Goal: Navigation & Orientation: Find specific page/section

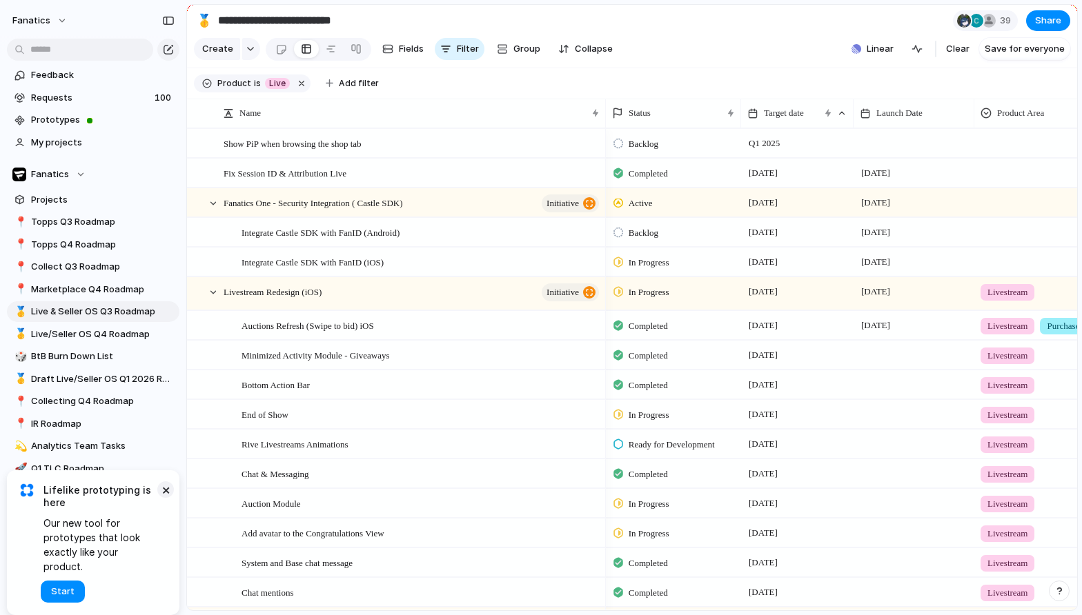
click at [166, 498] on button "×" at bounding box center [165, 490] width 17 height 17
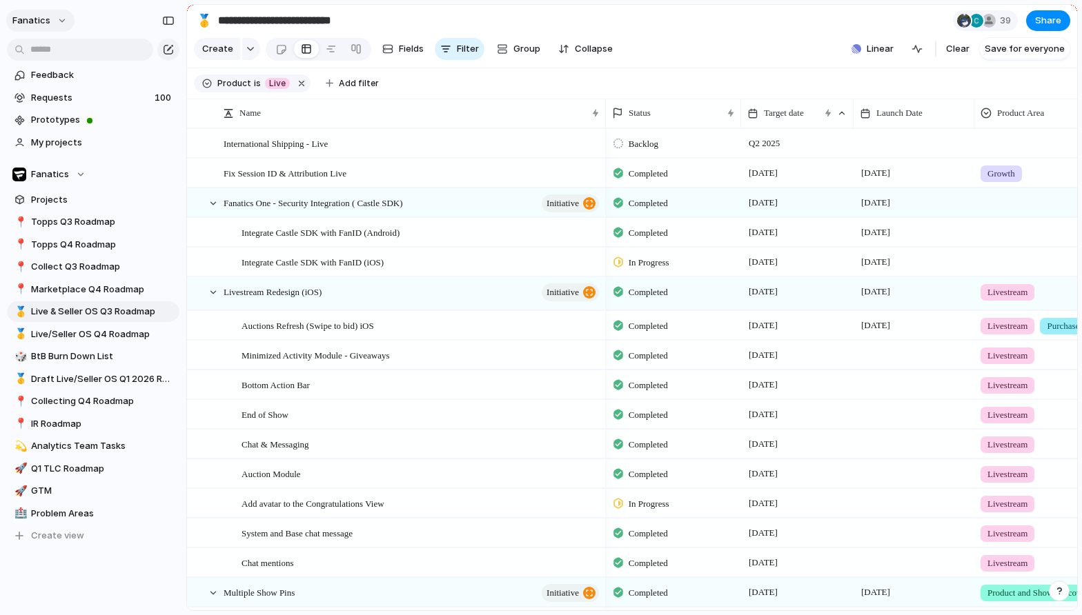
click at [33, 21] on span "fanatics" at bounding box center [31, 21] width 38 height 14
click at [33, 19] on div "Settings Invite members Change theme Sign out" at bounding box center [541, 307] width 1082 height 615
click at [55, 146] on span "My projects" at bounding box center [102, 143] width 143 height 14
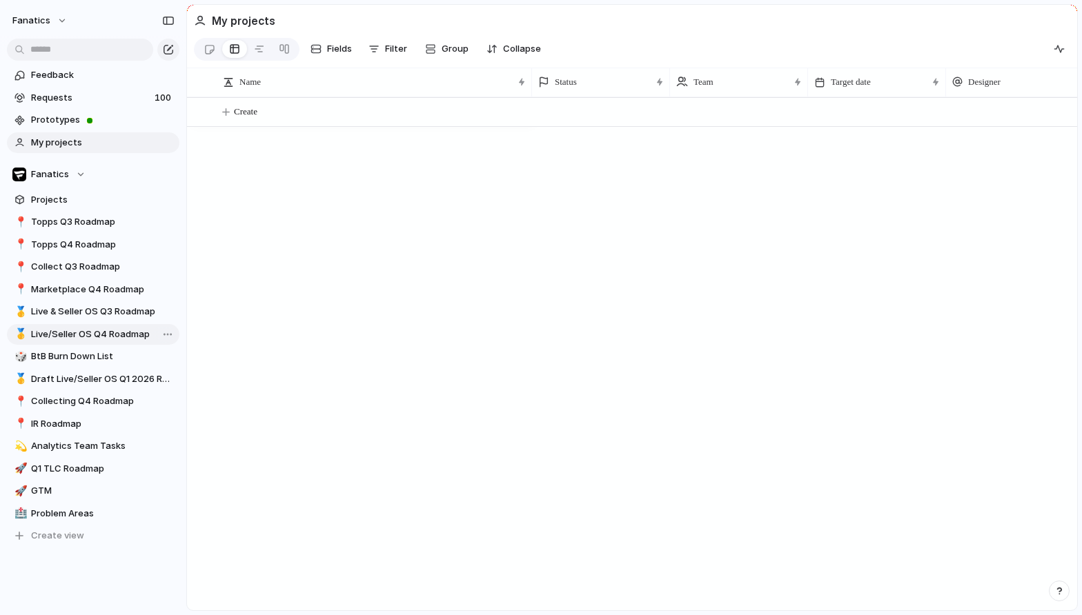
click at [56, 336] on span "Live/Seller OS Q4 Roadmap" at bounding box center [102, 335] width 143 height 14
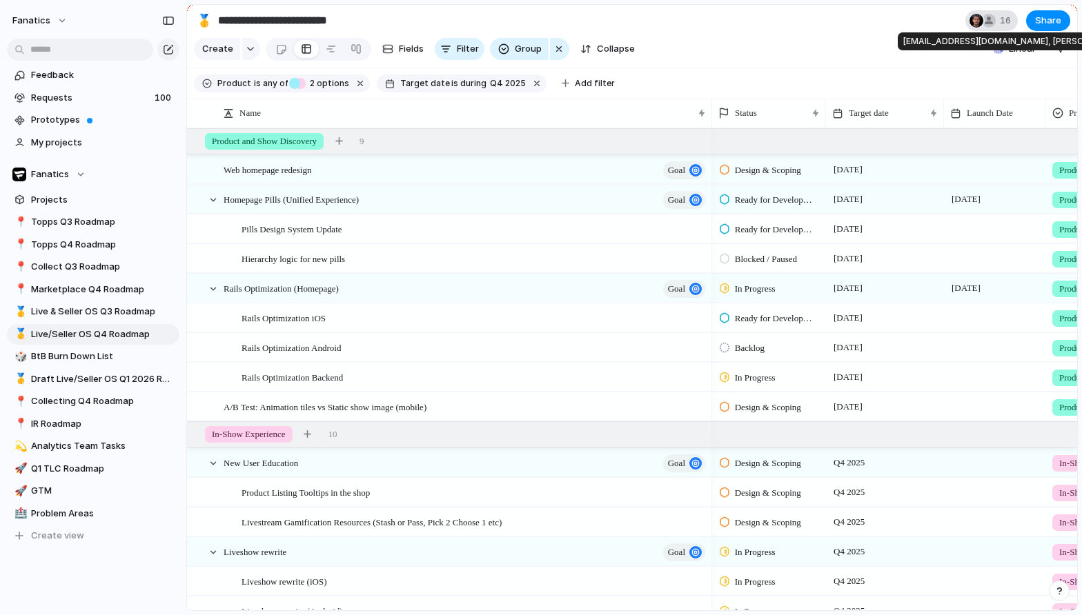
click at [988, 23] on div at bounding box center [989, 21] width 14 height 14
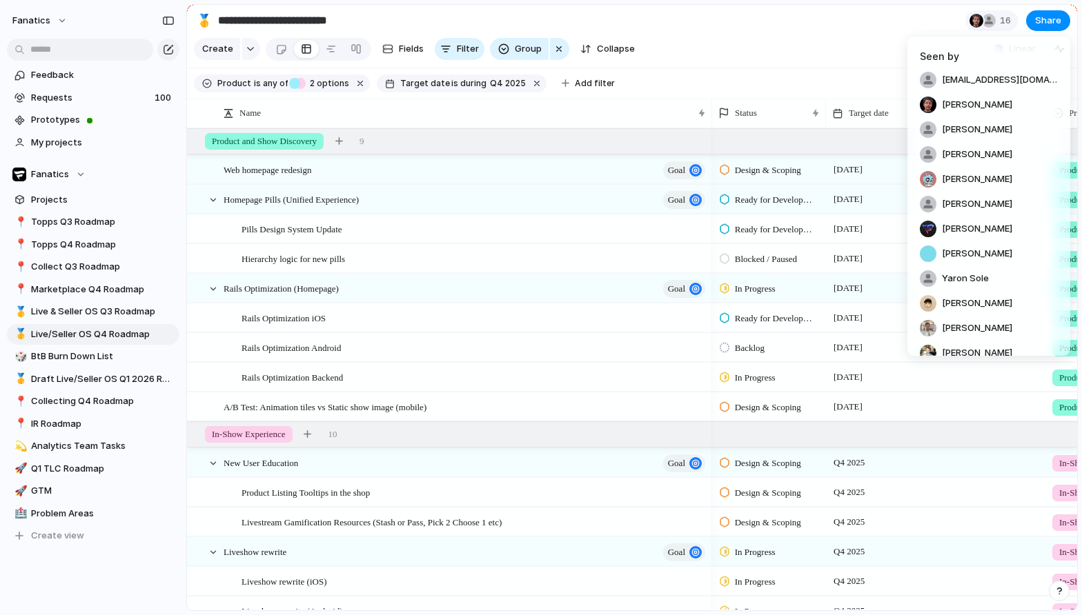
click at [831, 29] on div "Seen by [EMAIL_ADDRESS][DOMAIN_NAME] [PERSON_NAME] [PERSON_NAME] [PERSON_NAME] …" at bounding box center [541, 307] width 1082 height 615
